Goal: Task Accomplishment & Management: Manage account settings

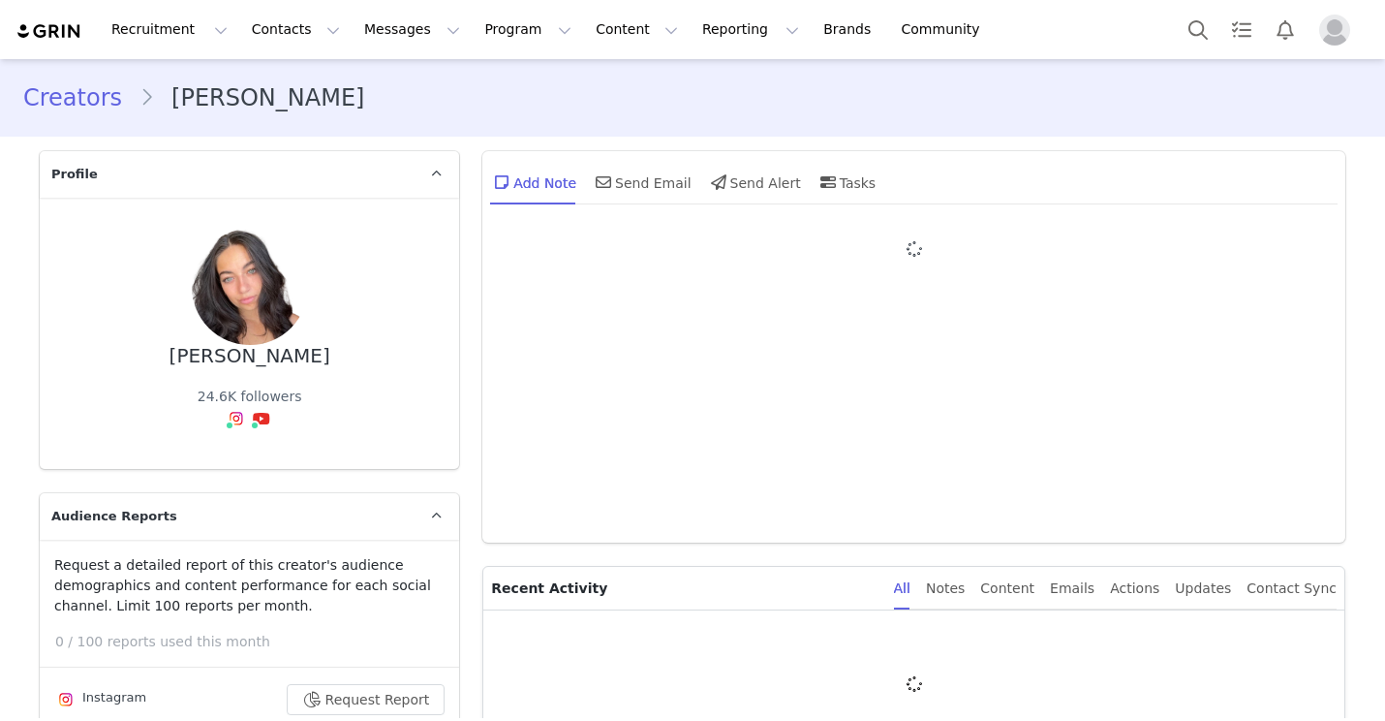
type input "+1 ([GEOGRAPHIC_DATA])"
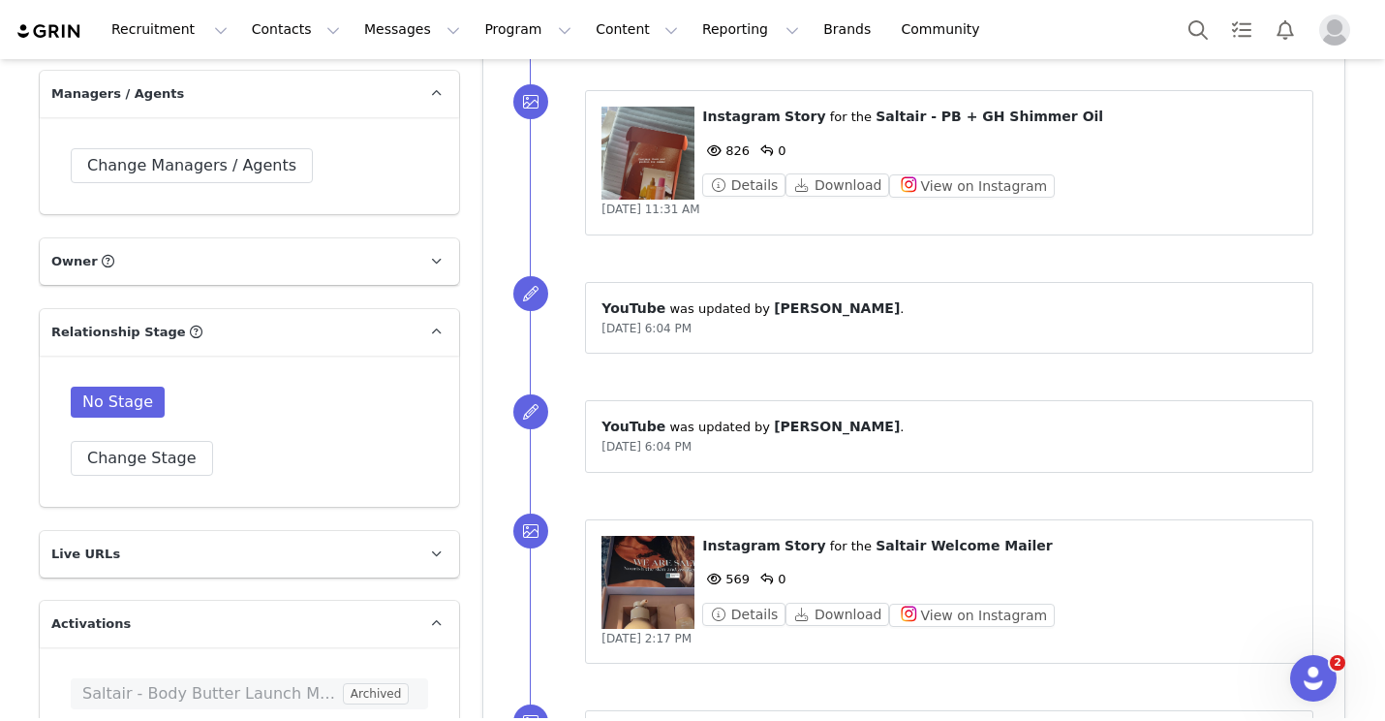
scroll to position [3871, 0]
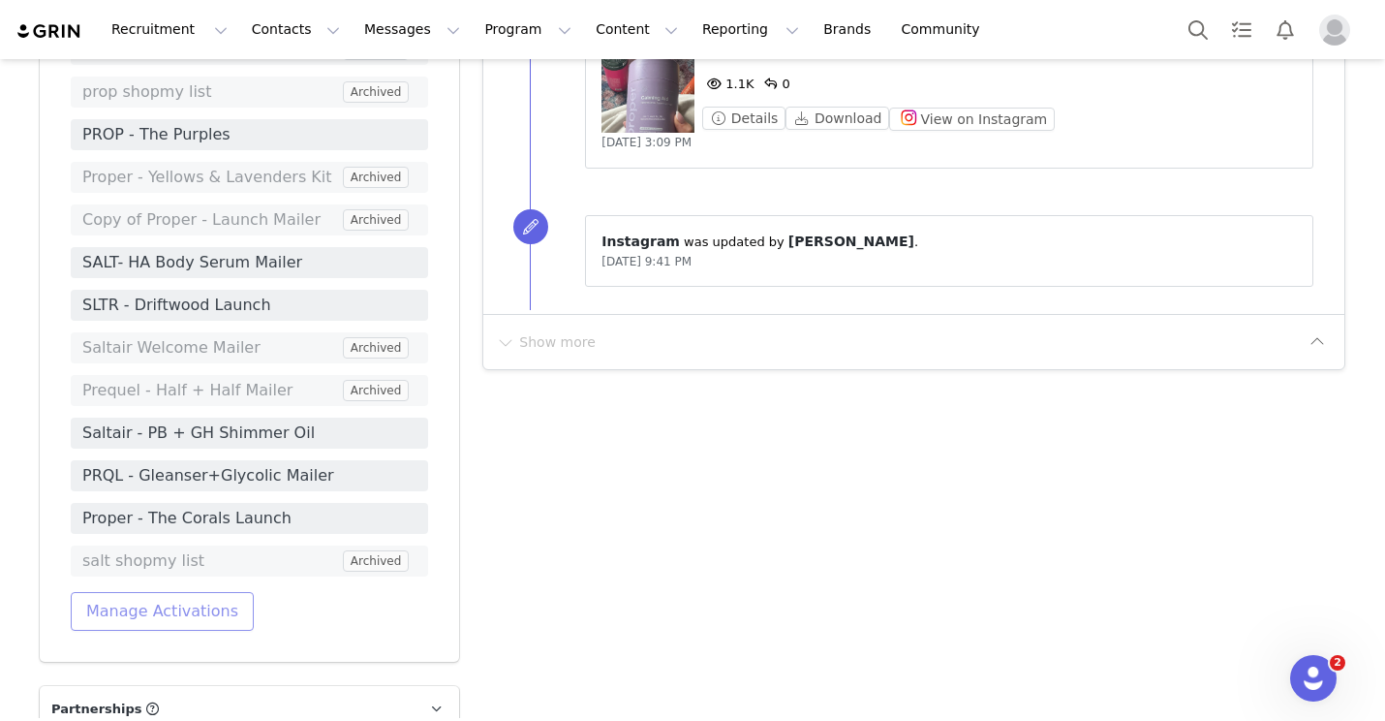
click at [179, 592] on button "Manage Activations" at bounding box center [162, 611] width 183 height 39
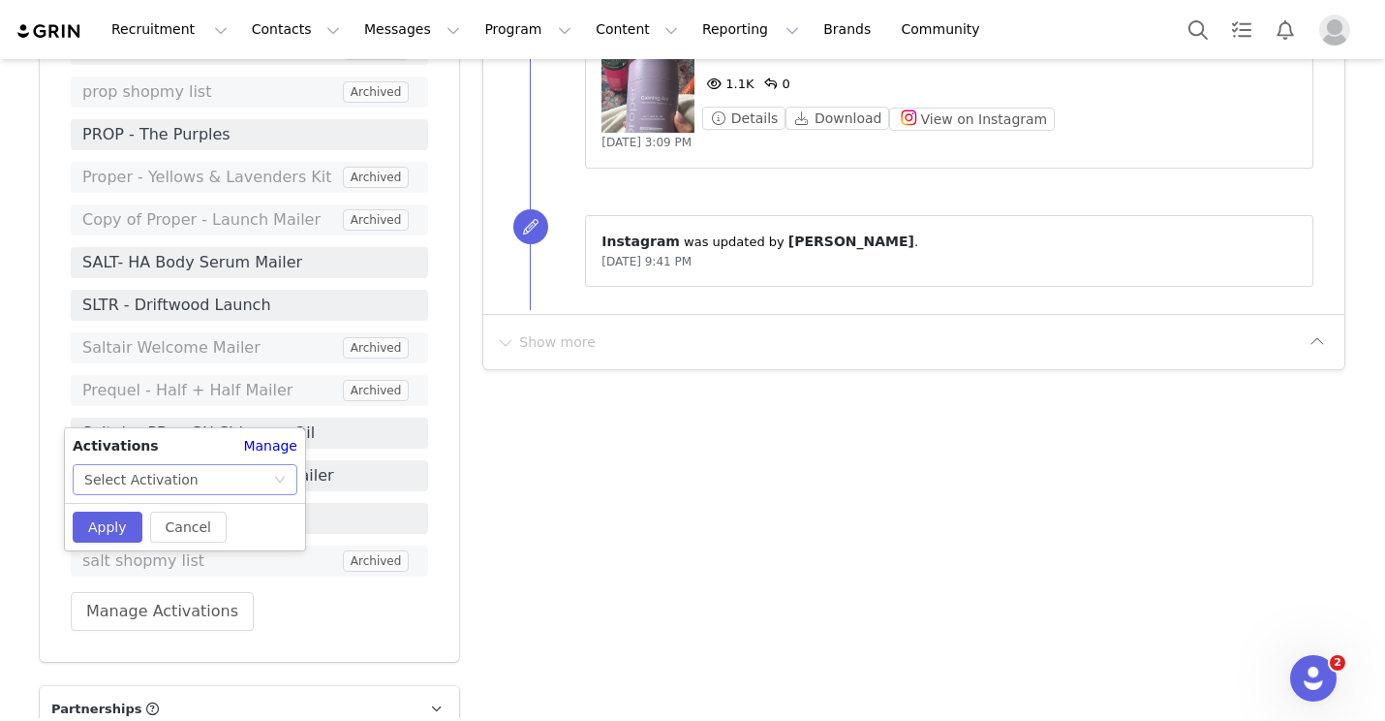
click at [209, 469] on div "Select Activation" at bounding box center [178, 479] width 189 height 29
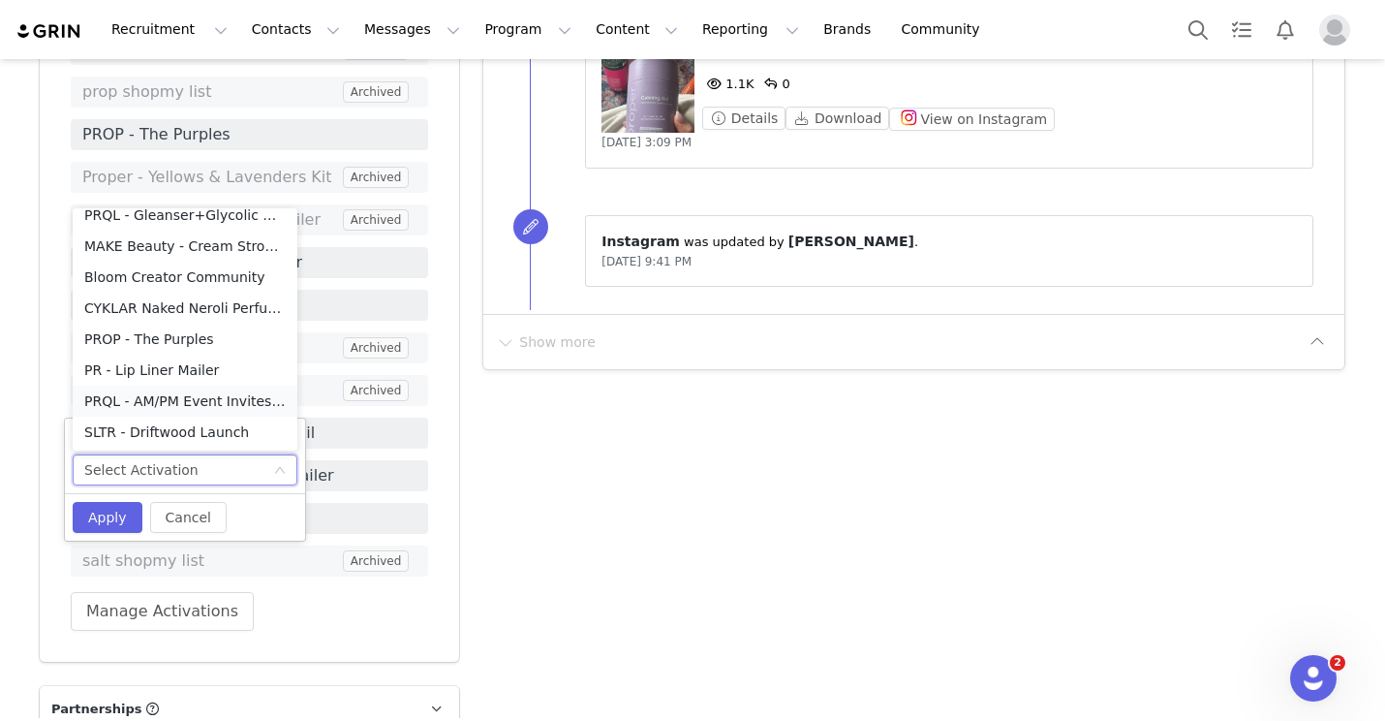
scroll to position [0, 0]
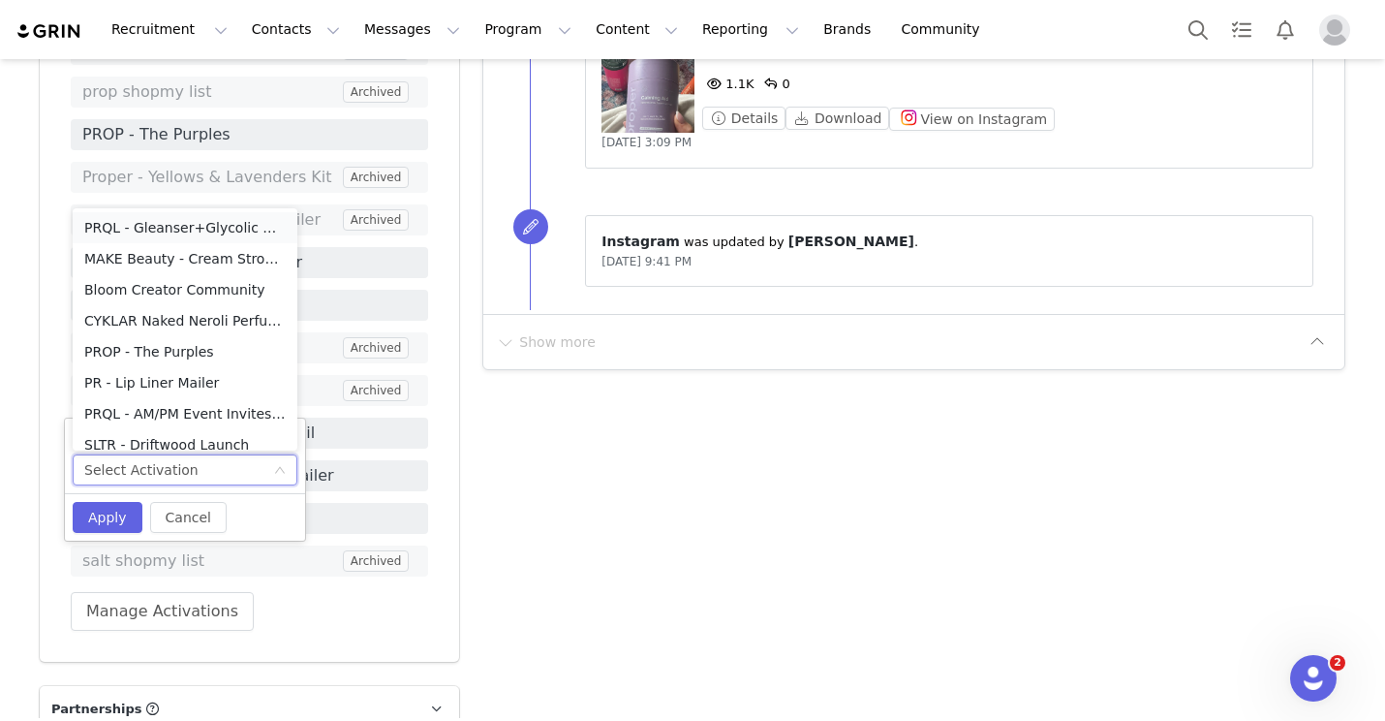
click at [224, 234] on li "PRQL - Gleanser+Glycolic Mailer" at bounding box center [185, 227] width 225 height 31
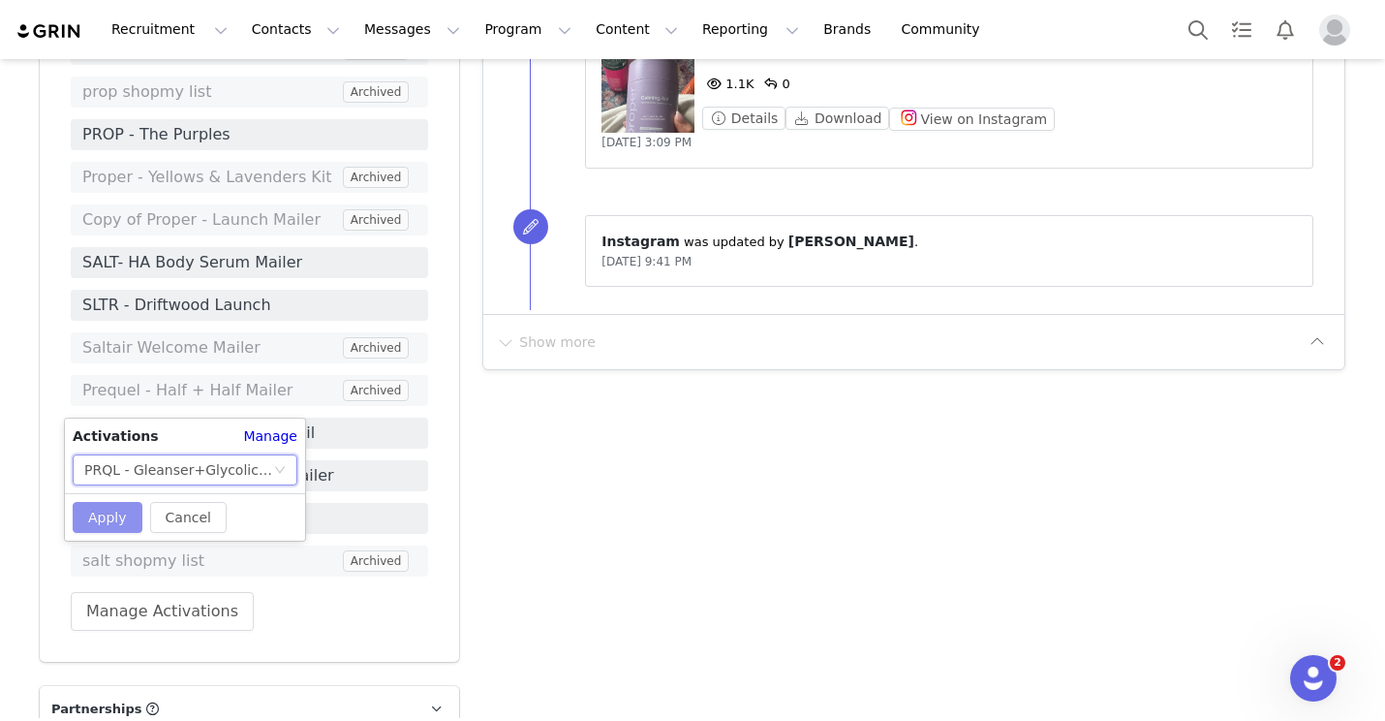
click at [108, 524] on button "Apply" at bounding box center [108, 517] width 70 height 31
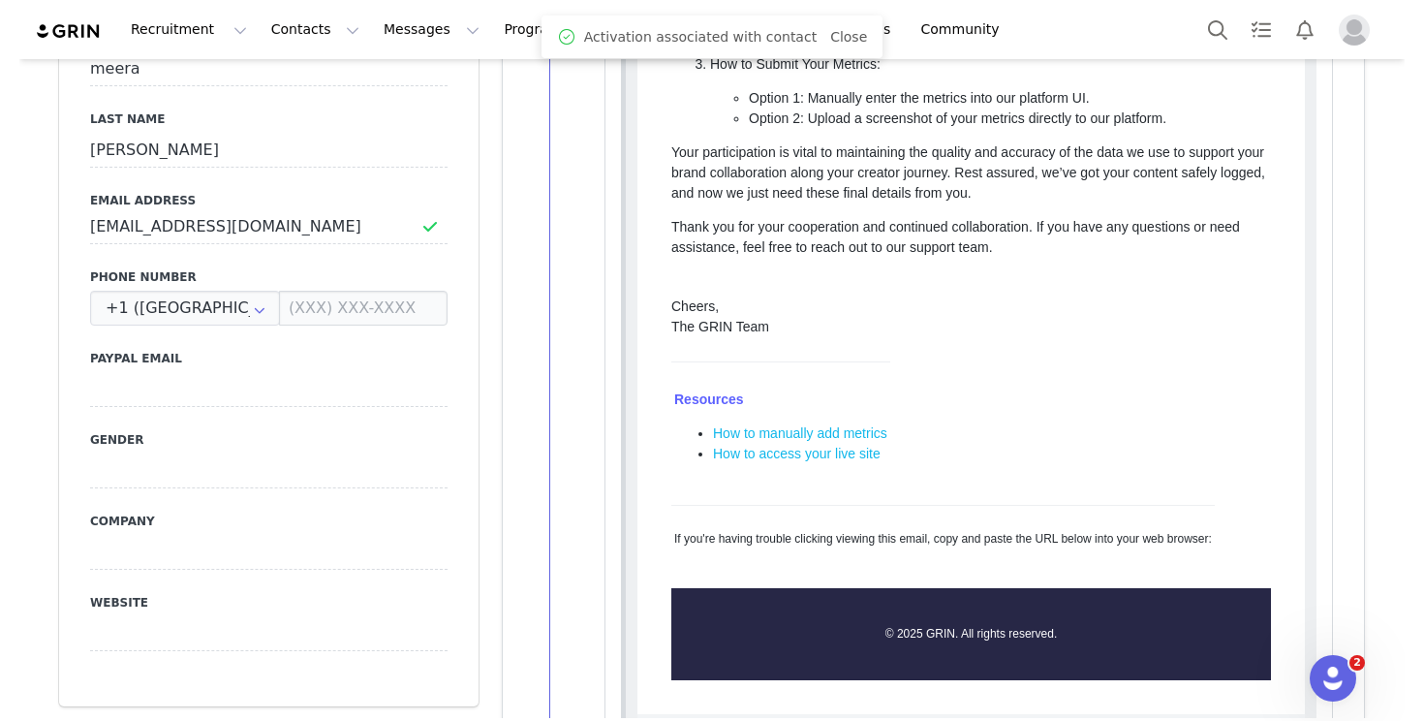
scroll to position [897, 0]
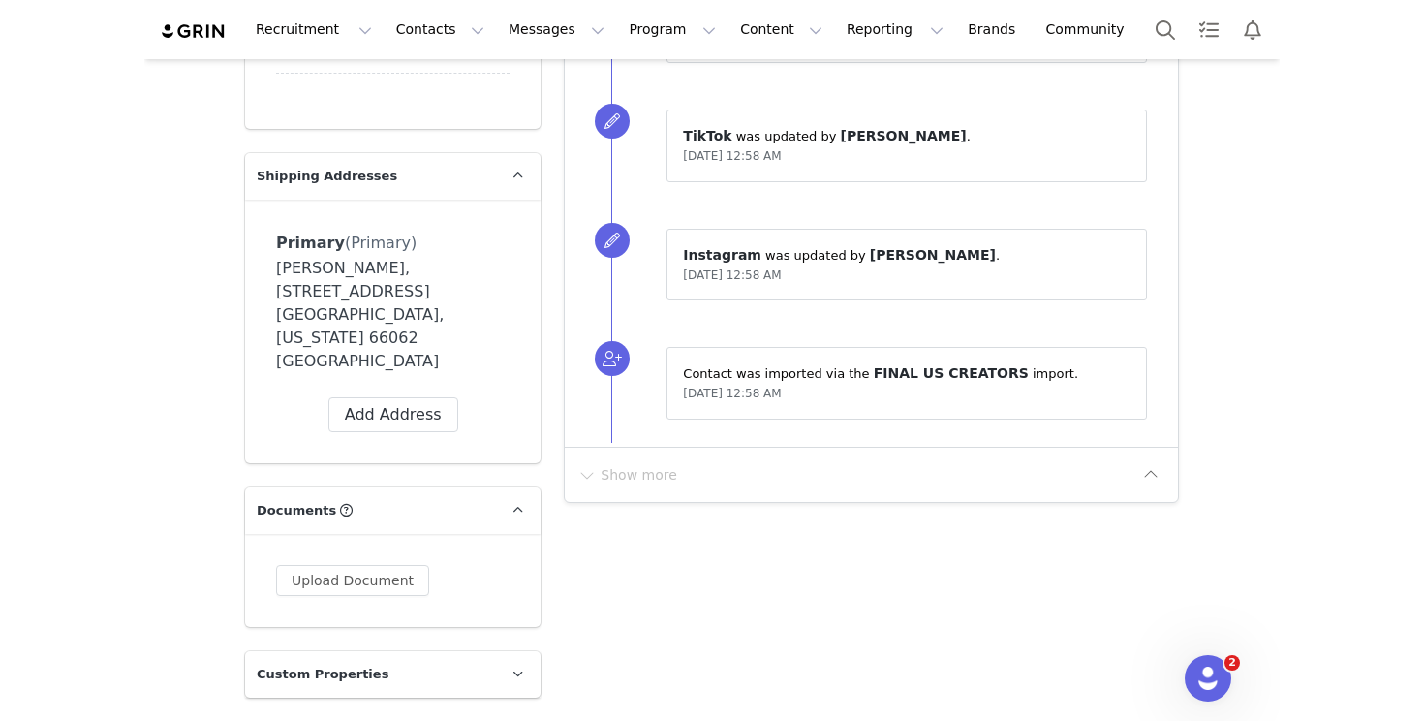
scroll to position [1701, 0]
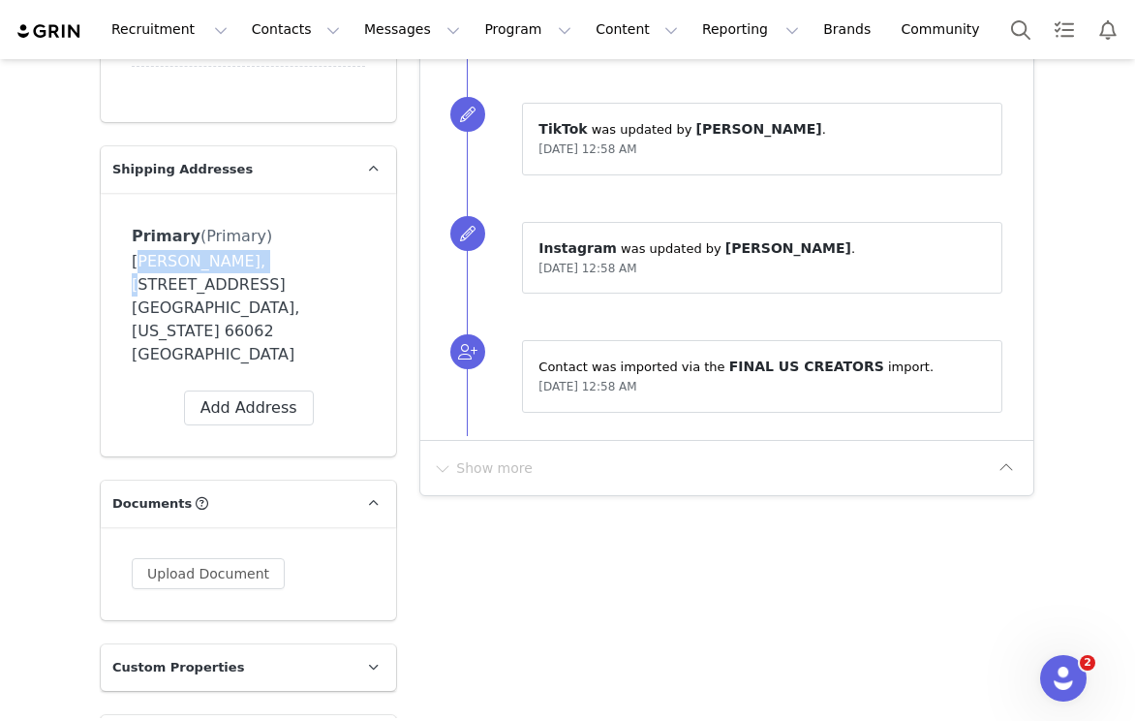
drag, startPoint x: 222, startPoint y: 262, endPoint x: 102, endPoint y: 262, distance: 120.1
click at [102, 262] on div "Primary (Primary) Label Primary First Name Brittany Last Name Oliver Email Phon…" at bounding box center [248, 324] width 295 height 263
copy div "Brittany Oliver"
drag, startPoint x: 232, startPoint y: 258, endPoint x: 147, endPoint y: 279, distance: 87.9
click at [147, 279] on div "Brittany Oliver, 13393 W 146th Ter. Olathe, Kansas 66062 United States" at bounding box center [248, 308] width 233 height 116
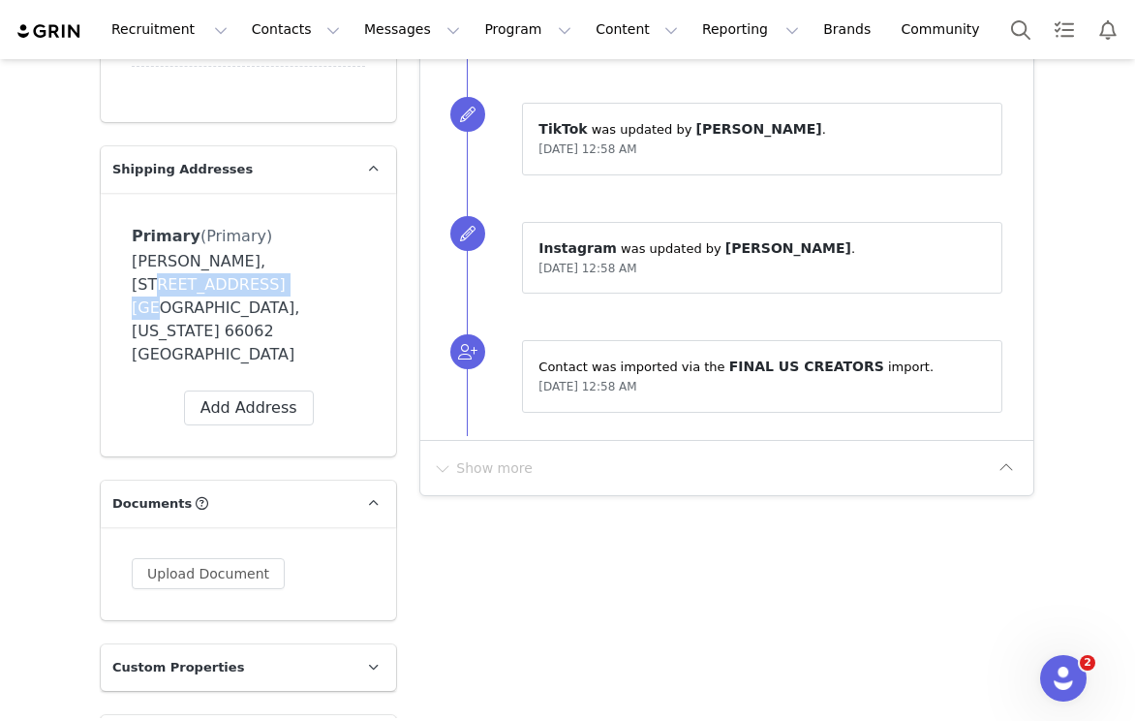
copy div "13393 W 146th Ter"
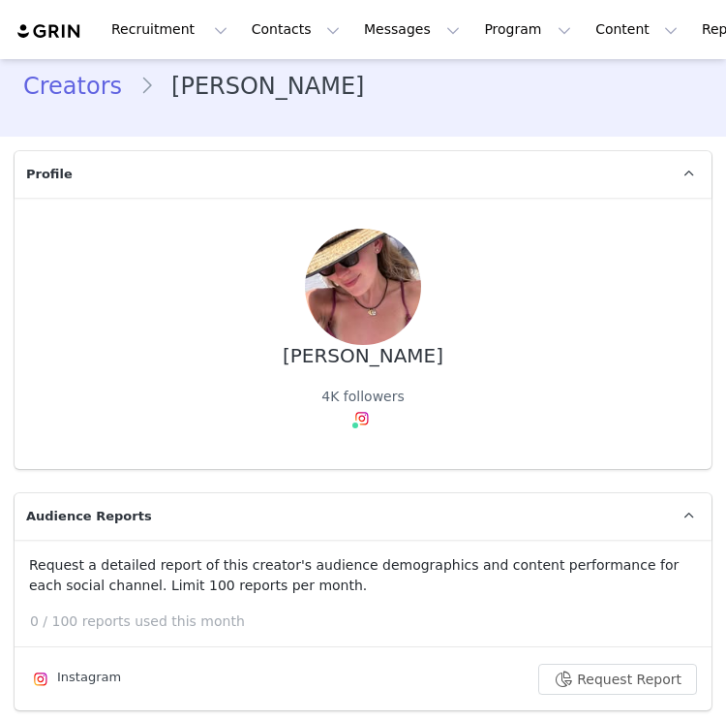
type input "+1 ([GEOGRAPHIC_DATA])"
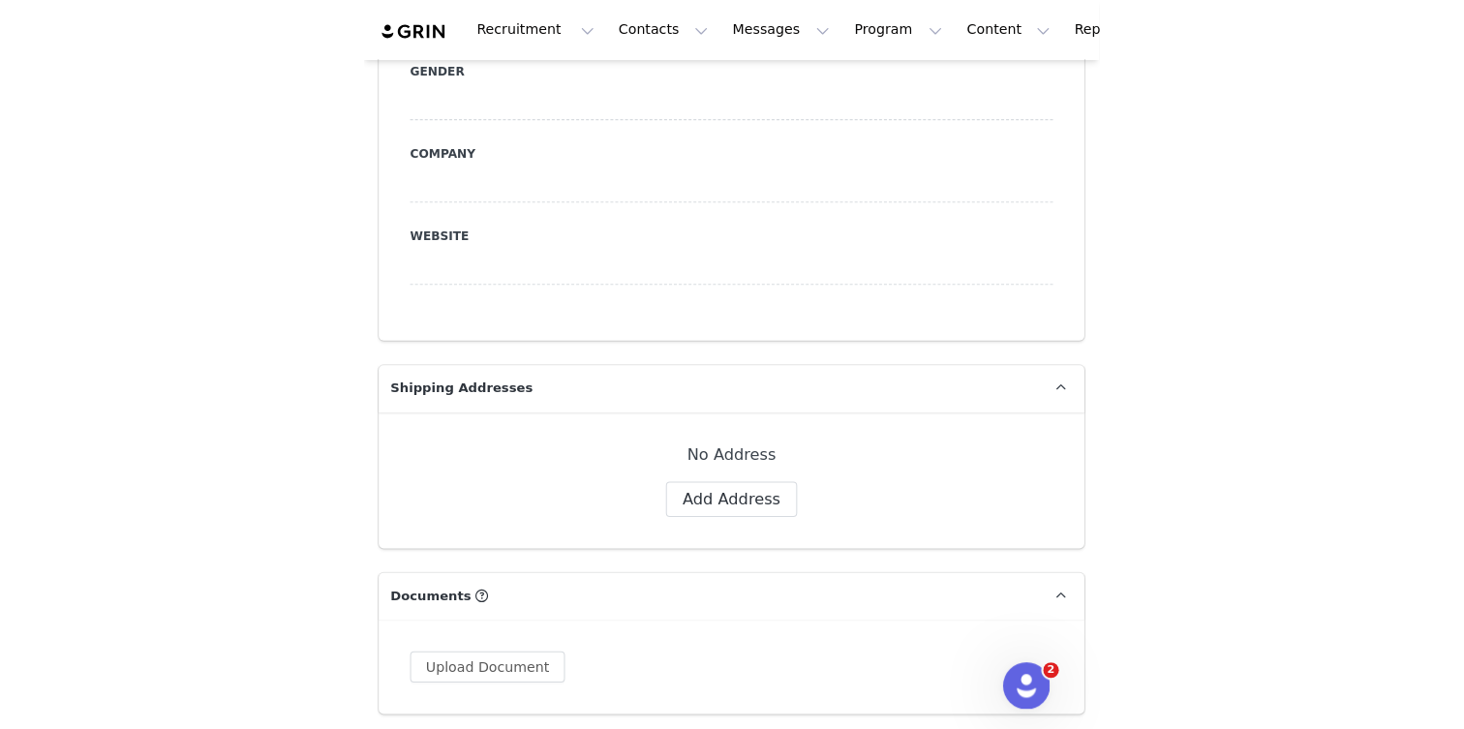
scroll to position [1393, 0]
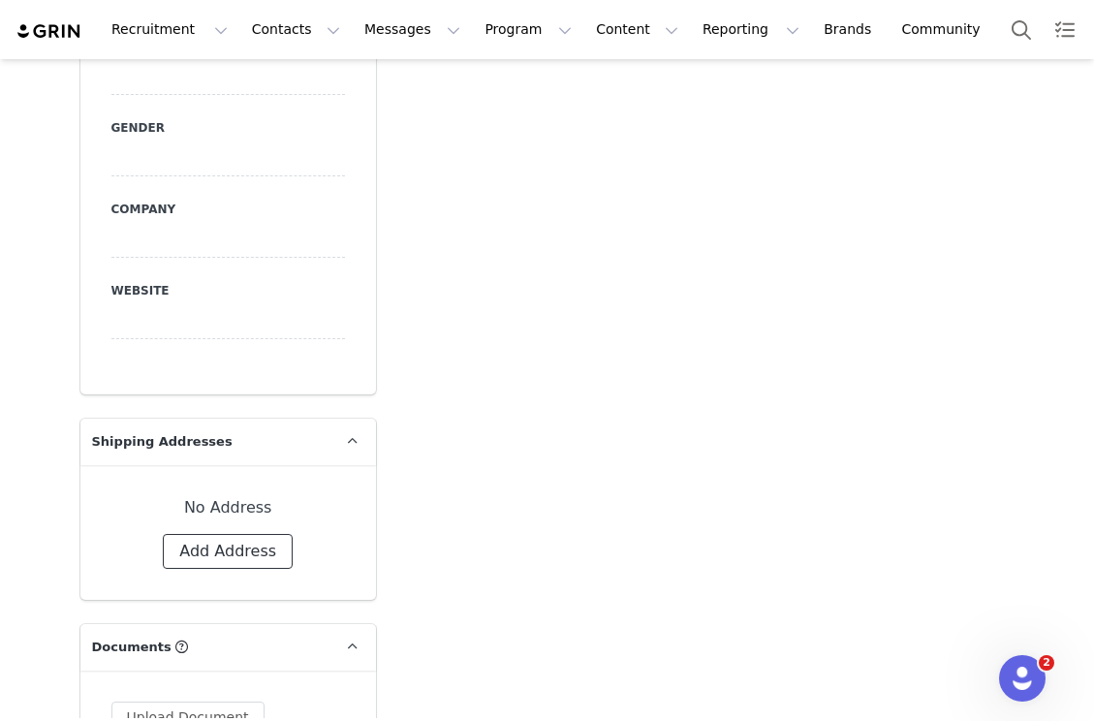
click at [275, 549] on button "Add Address" at bounding box center [228, 551] width 130 height 35
select select
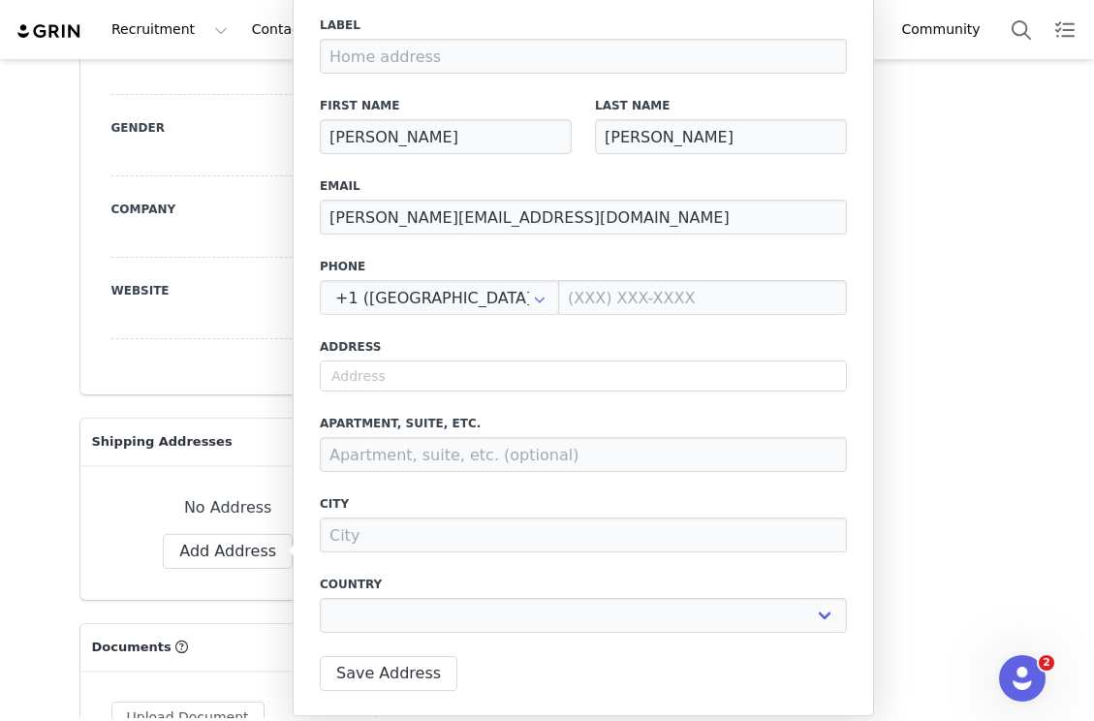
click at [425, 350] on label "Address" at bounding box center [583, 346] width 527 height 17
click at [425, 374] on input "text" at bounding box center [583, 375] width 527 height 31
paste input "200 2nd Avenue"
type input "200 2nd Avenue"
select select
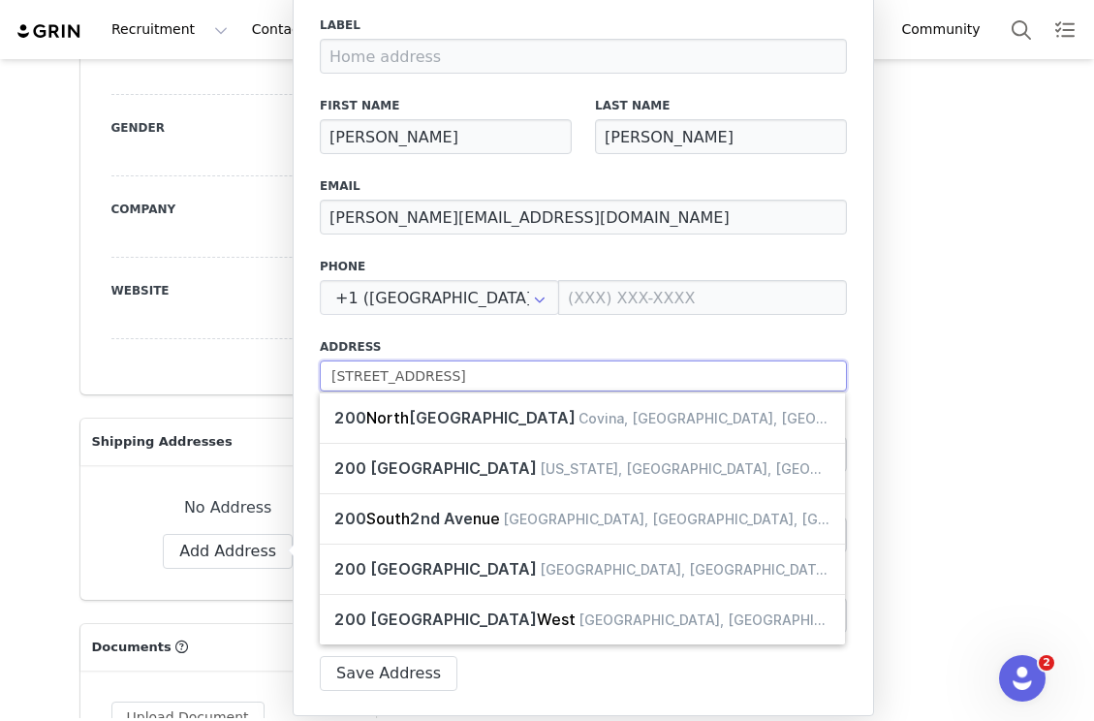
click at [486, 382] on input "200 2nd Avenue" at bounding box center [583, 375] width 527 height 31
type input "200 2nd Ave"
type input "[US_STATE]"
select select "[object Object]"
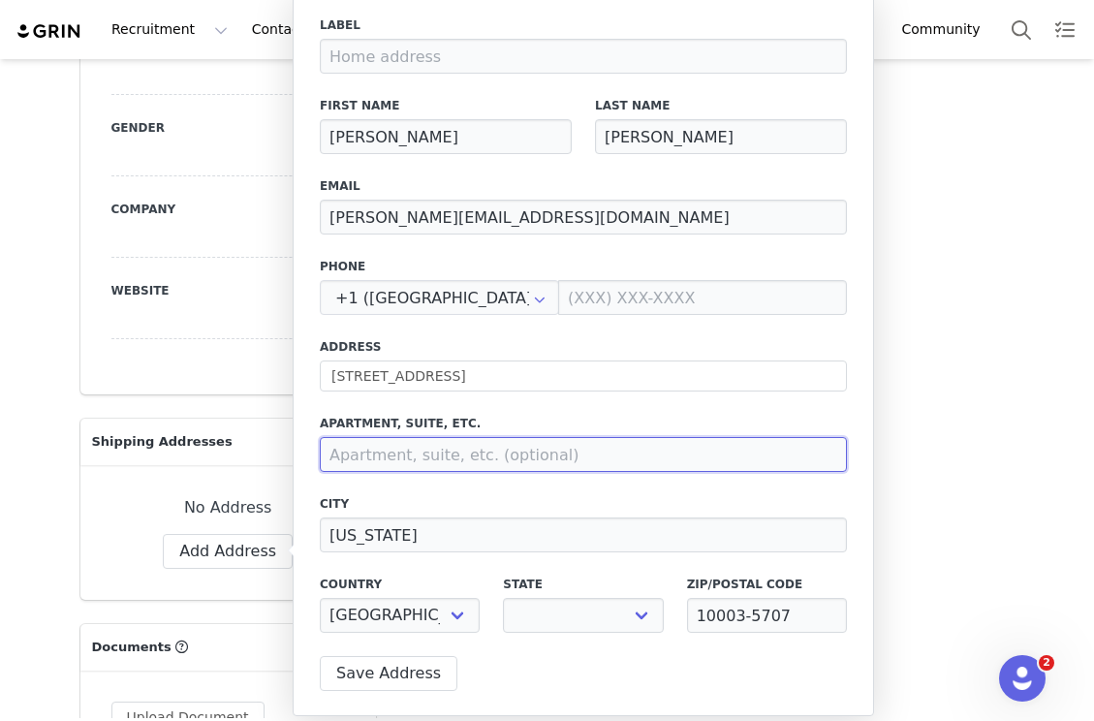
click at [477, 455] on input at bounding box center [583, 454] width 527 height 35
select select "[object Object]"
type input "#61"
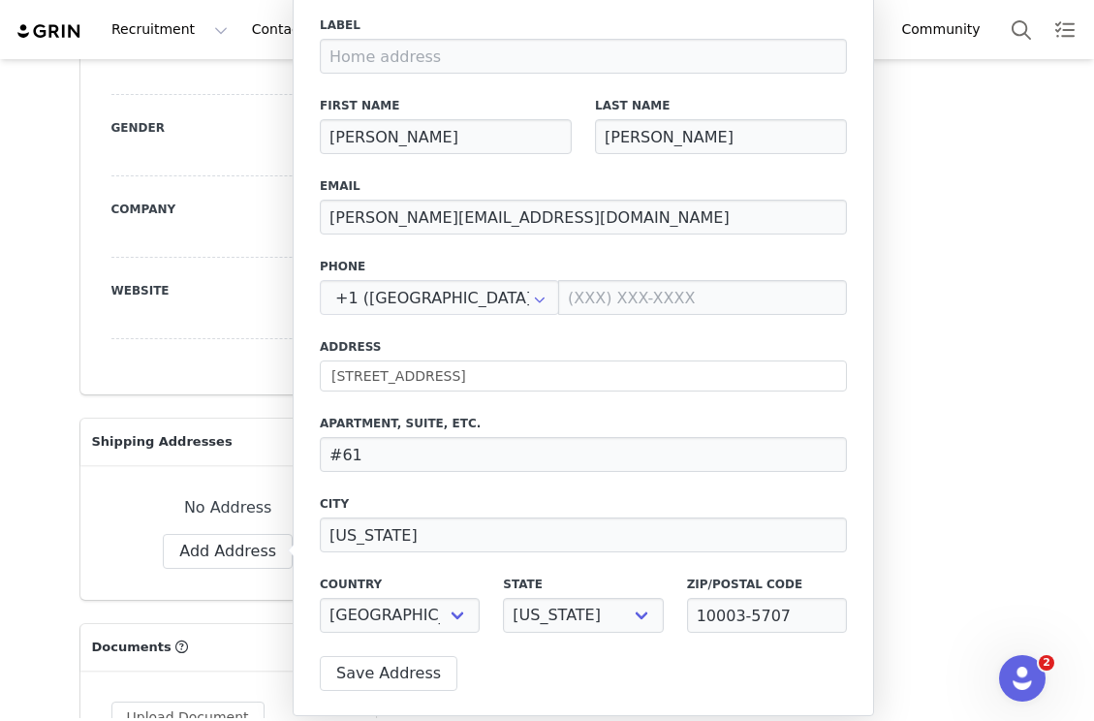
click at [486, 500] on label "City" at bounding box center [583, 503] width 527 height 17
click at [387, 663] on button "Save Address" at bounding box center [389, 673] width 138 height 35
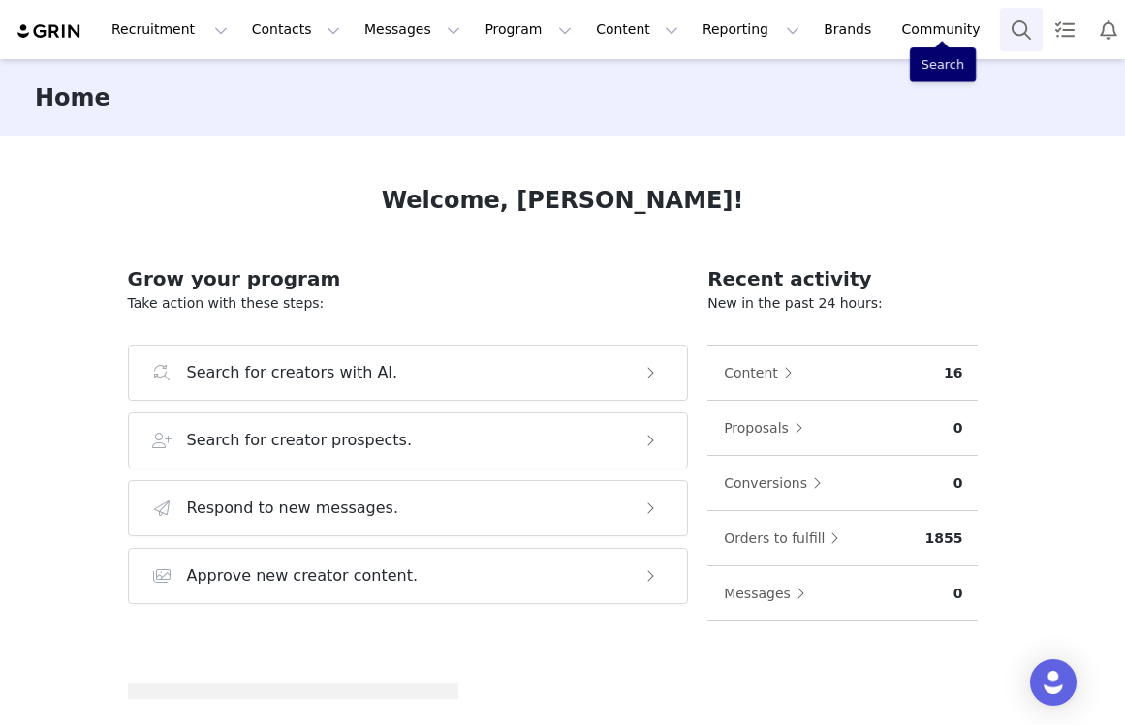
click at [1000, 40] on button "Search" at bounding box center [1021, 30] width 43 height 44
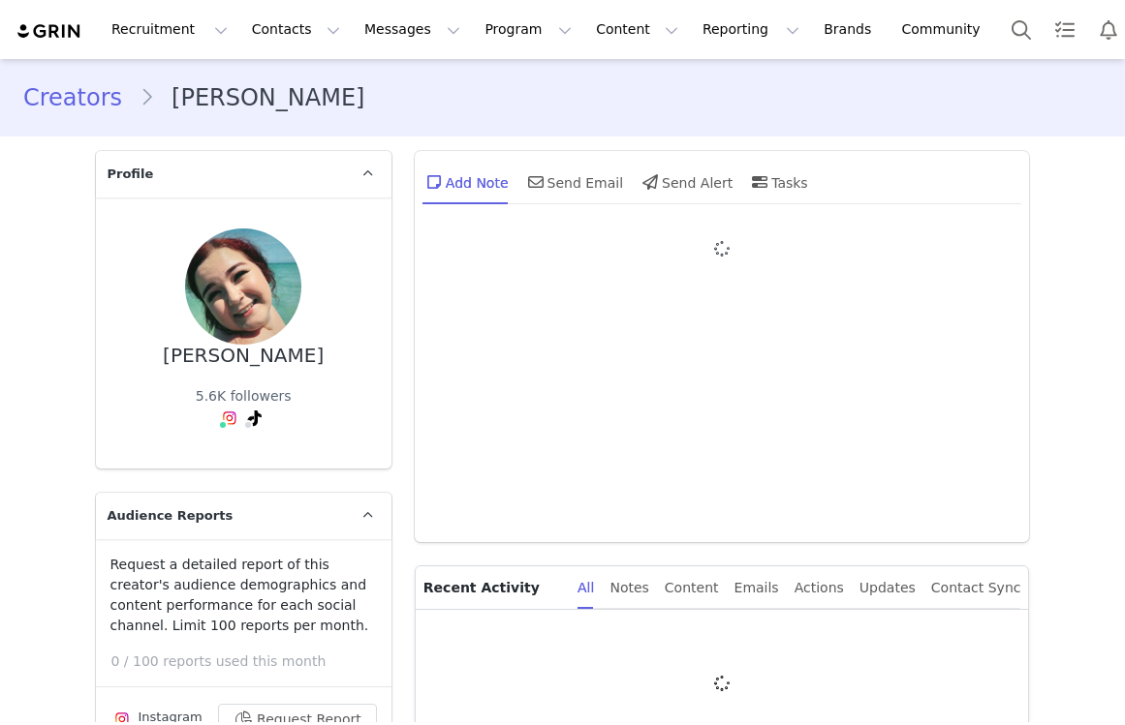
type input "+1 ([GEOGRAPHIC_DATA])"
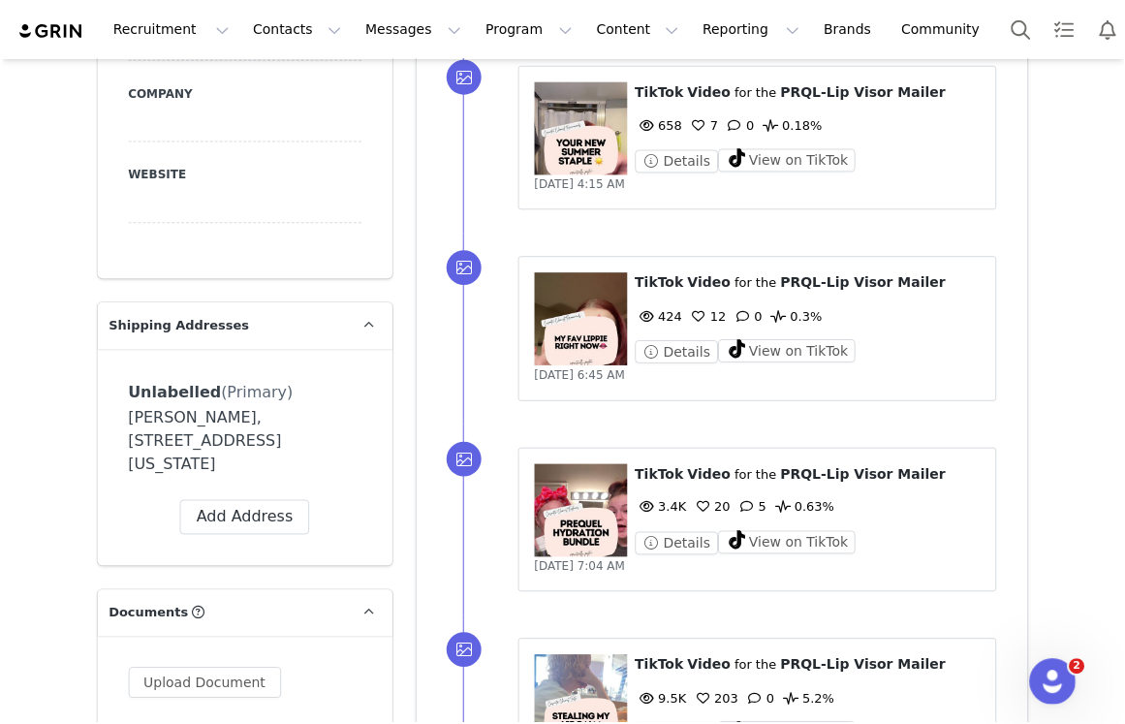
scroll to position [1587, 0]
